Goal: Check status: Check status

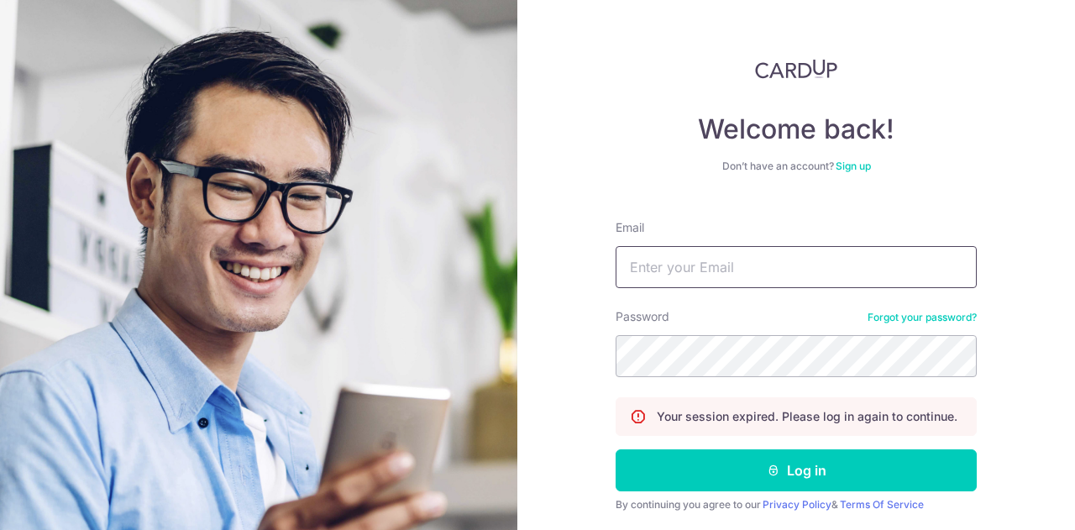
click at [657, 266] on input "Email" at bounding box center [795, 267] width 361 height 42
type input "[PERSON_NAME][EMAIL_ADDRESS][DOMAIN_NAME]"
click at [615, 449] on button "Log in" at bounding box center [795, 470] width 361 height 42
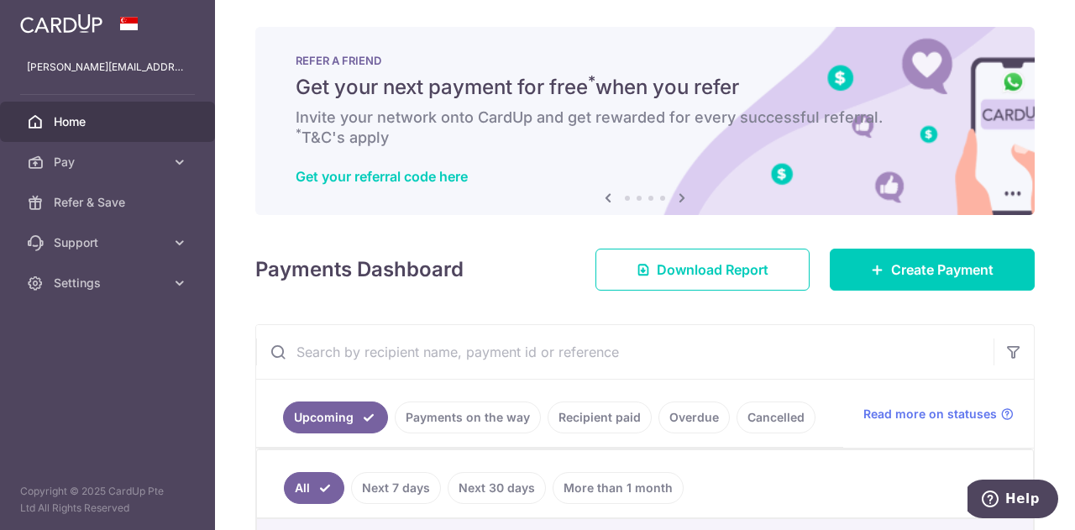
scroll to position [252, 0]
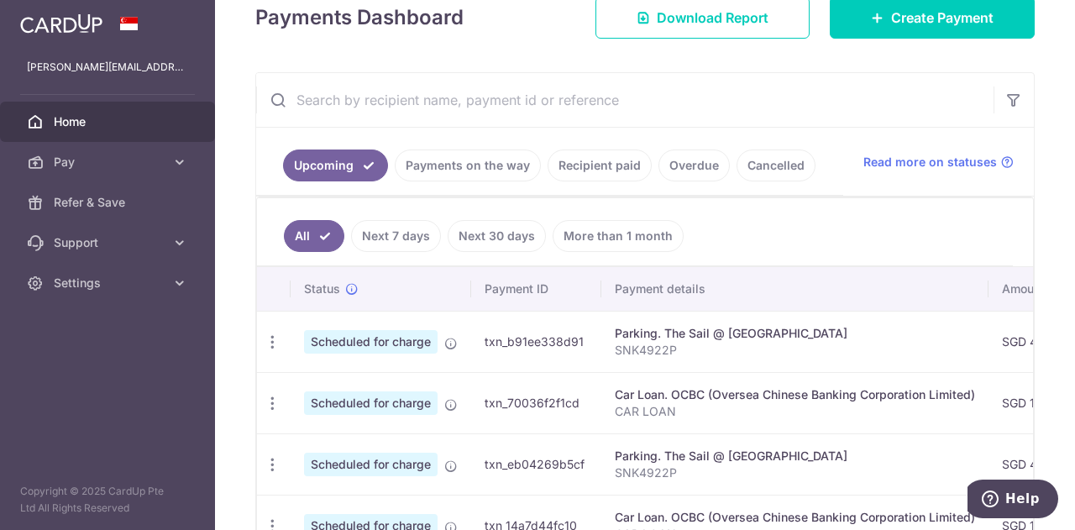
click at [458, 165] on link "Payments on the way" at bounding box center [468, 165] width 146 height 32
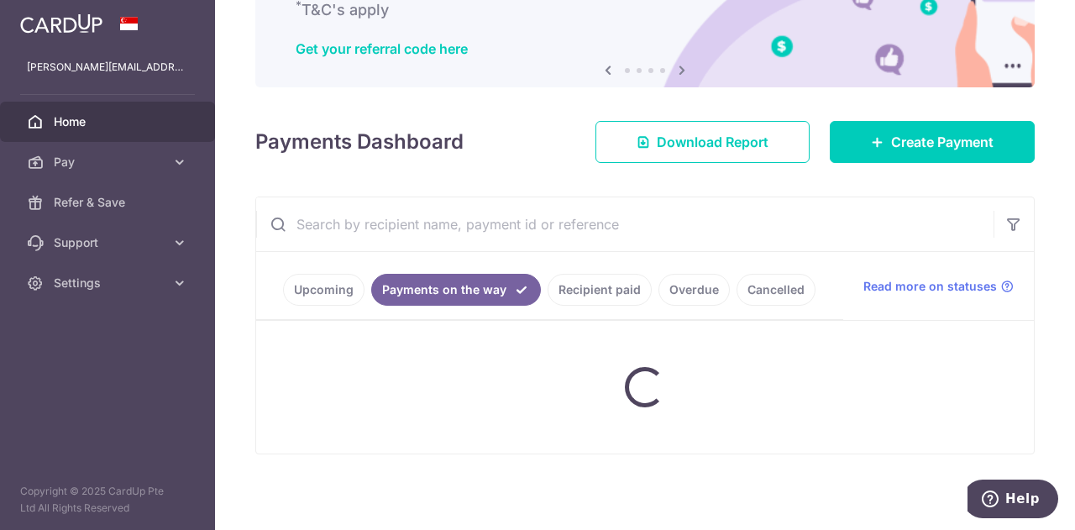
scroll to position [170, 0]
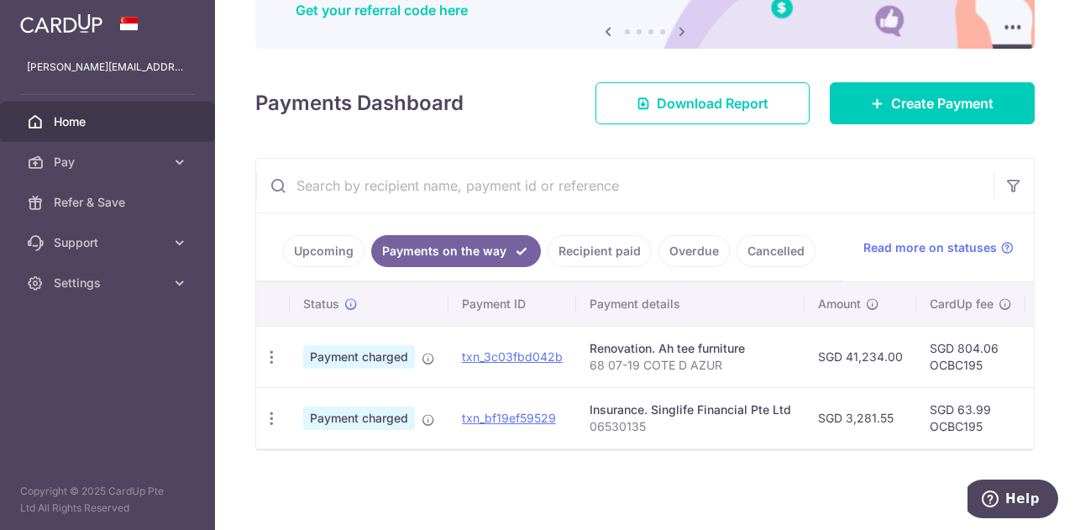
click at [564, 240] on link "Recipient paid" at bounding box center [599, 251] width 104 height 32
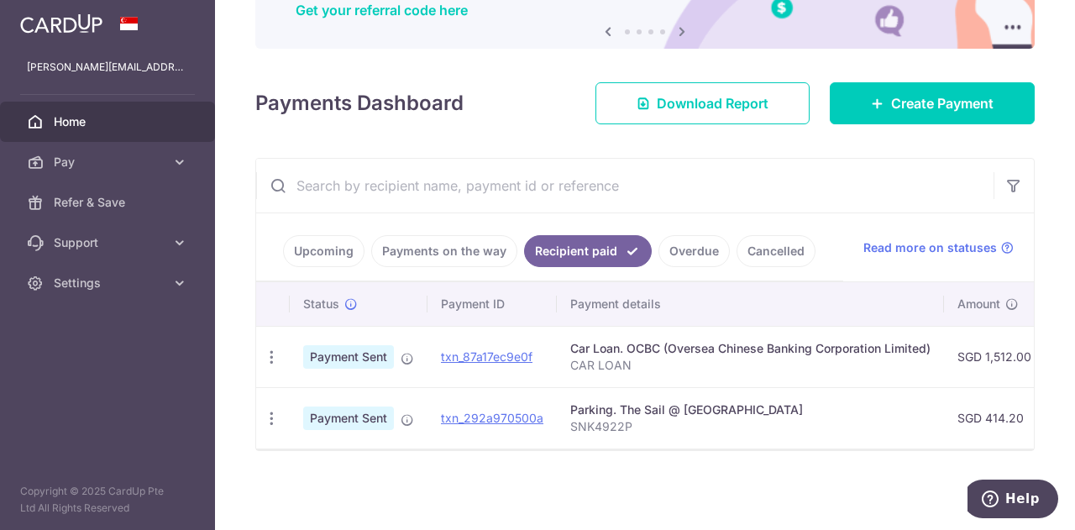
click at [448, 235] on link "Payments on the way" at bounding box center [444, 251] width 146 height 32
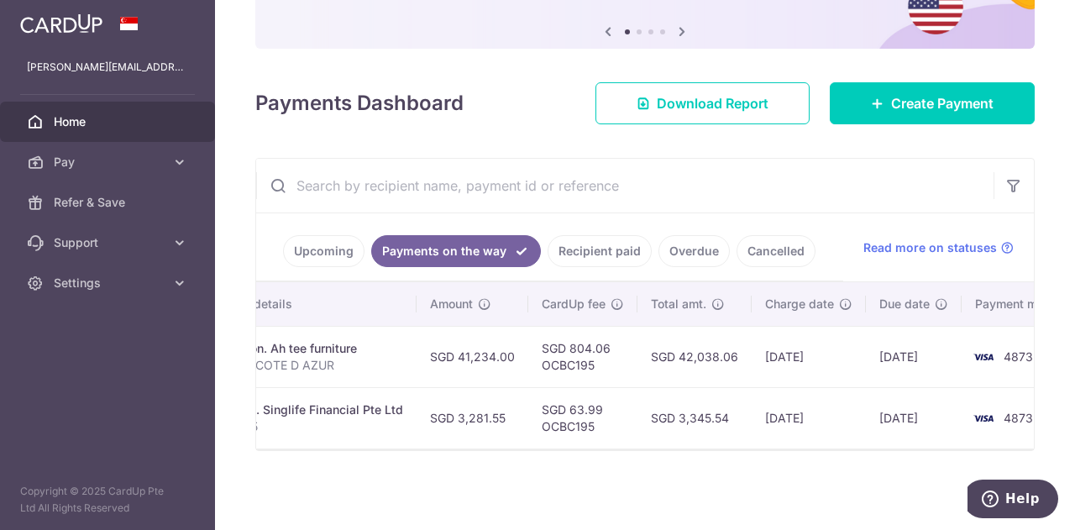
scroll to position [0, 438]
